Goal: Task Accomplishment & Management: Use online tool/utility

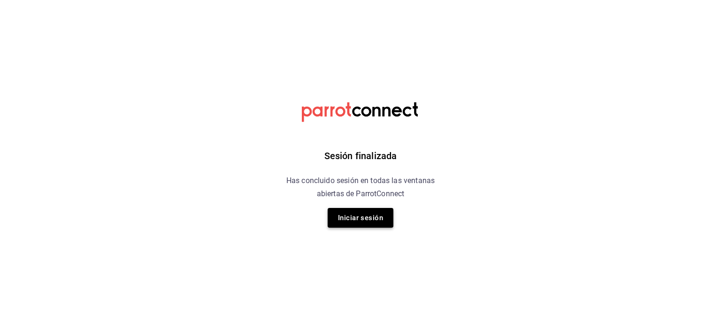
click at [357, 223] on button "Iniciar sesión" at bounding box center [360, 218] width 66 height 20
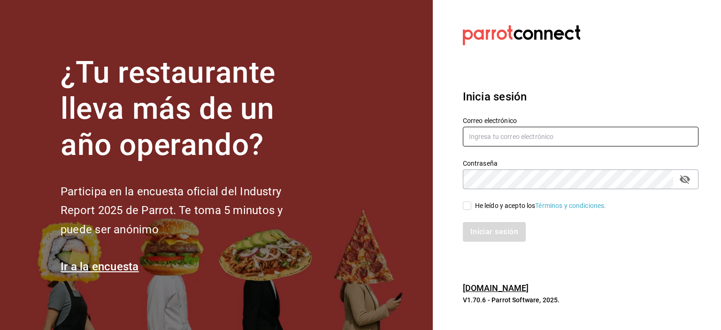
click at [495, 140] on input "text" at bounding box center [580, 137] width 235 height 20
type input "[EMAIL_ADDRESS][DOMAIN_NAME]"
click at [466, 207] on input "He leído y acepto los Términos y condiciones." at bounding box center [467, 205] width 8 height 8
checkbox input "true"
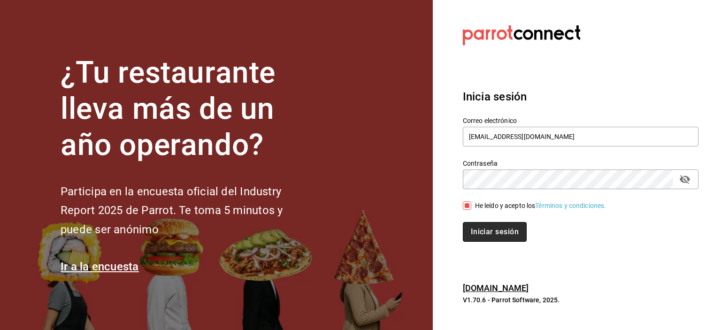
click at [484, 230] on button "Iniciar sesión" at bounding box center [495, 232] width 64 height 20
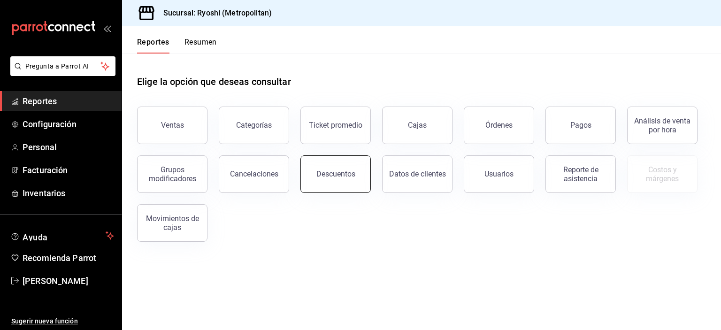
click at [341, 188] on button "Descuentos" at bounding box center [335, 174] width 70 height 38
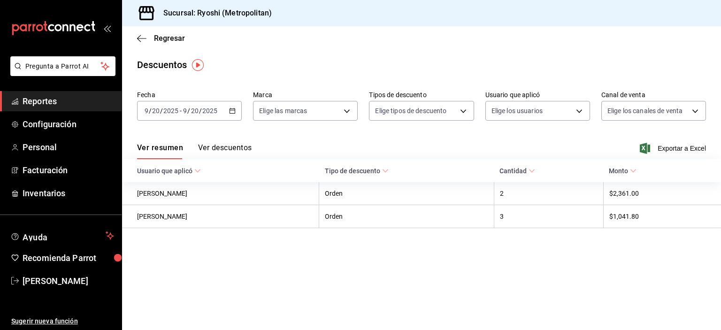
click at [231, 112] on icon "button" at bounding box center [232, 110] width 7 height 7
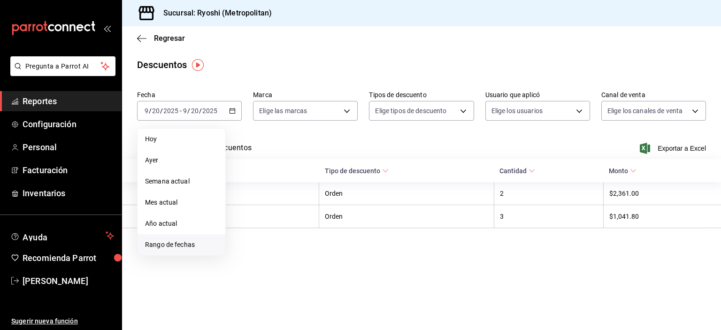
click at [183, 243] on span "Rango de fechas" at bounding box center [181, 245] width 73 height 10
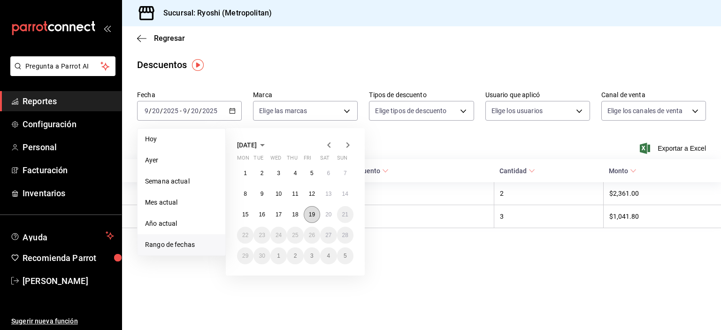
click at [313, 218] on button "19" at bounding box center [312, 214] width 16 height 17
click at [331, 212] on abbr "20" at bounding box center [328, 214] width 6 height 7
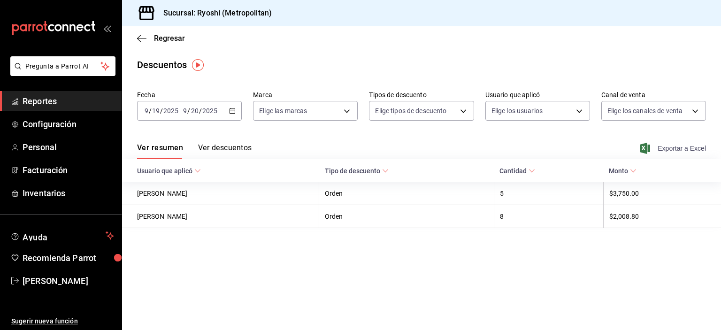
click at [682, 144] on span "Exportar a Excel" at bounding box center [673, 148] width 64 height 11
click at [676, 152] on span "Exportar a Excel" at bounding box center [673, 148] width 64 height 11
click at [46, 99] on span "Reportes" at bounding box center [68, 101] width 91 height 13
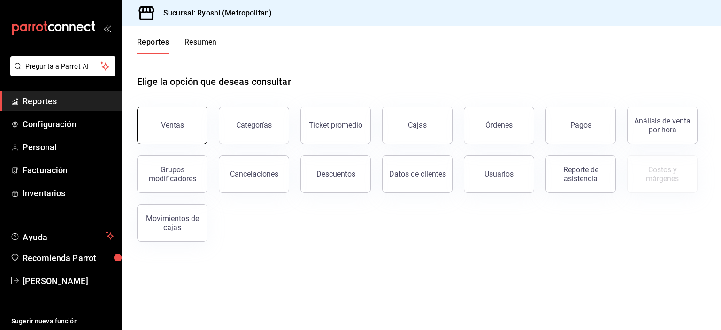
click at [182, 120] on button "Ventas" at bounding box center [172, 125] width 70 height 38
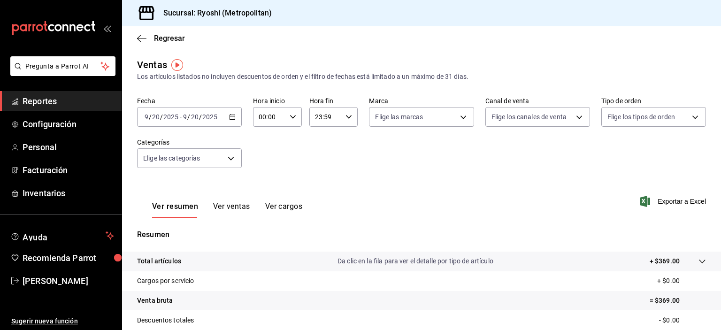
click at [230, 115] on icon "button" at bounding box center [232, 117] width 7 height 7
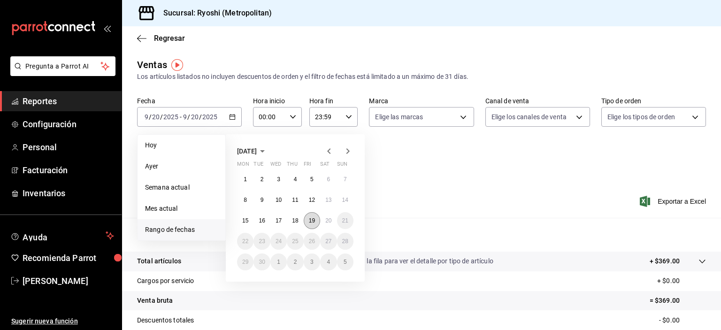
click at [310, 216] on button "19" at bounding box center [312, 220] width 16 height 17
click at [332, 221] on button "20" at bounding box center [328, 220] width 16 height 17
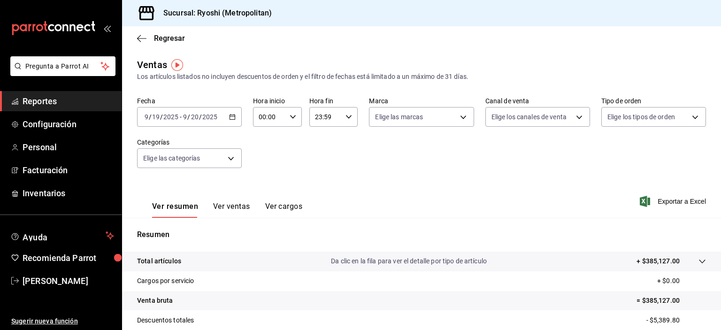
click at [257, 114] on input "00:00" at bounding box center [269, 116] width 33 height 19
click at [263, 191] on button "02" at bounding box center [263, 185] width 20 height 19
type input "02:00"
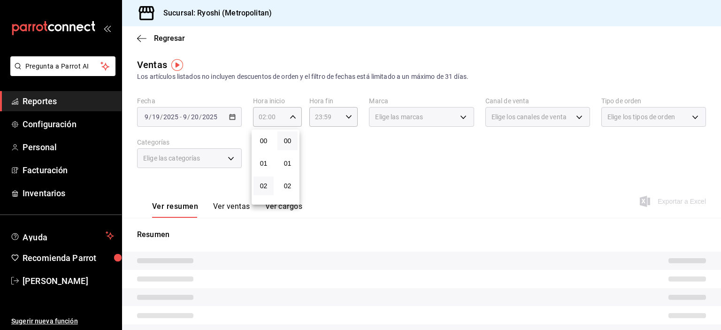
click at [329, 137] on div at bounding box center [360, 165] width 721 height 330
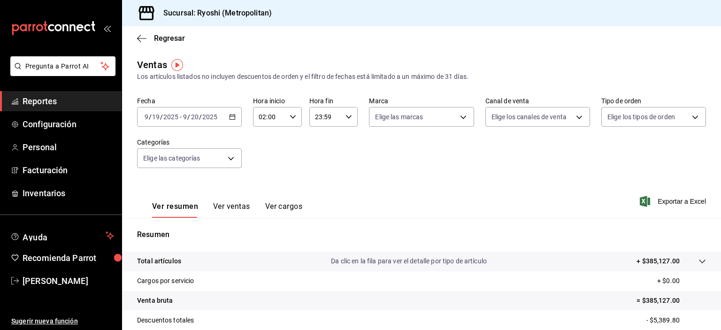
click at [313, 117] on input "23:59" at bounding box center [325, 116] width 33 height 19
click at [321, 182] on span "02" at bounding box center [318, 186] width 9 height 8
type input "02:59"
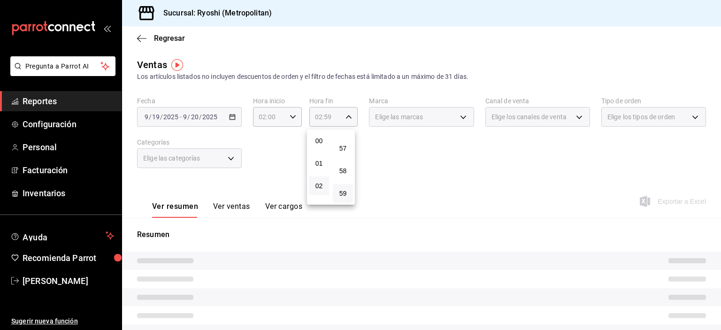
click at [465, 172] on div at bounding box center [360, 165] width 721 height 330
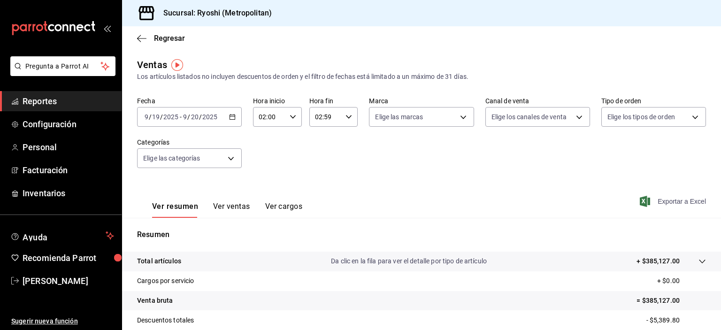
click at [667, 201] on span "Exportar a Excel" at bounding box center [673, 201] width 64 height 11
